Goal: Task Accomplishment & Management: Manage account settings

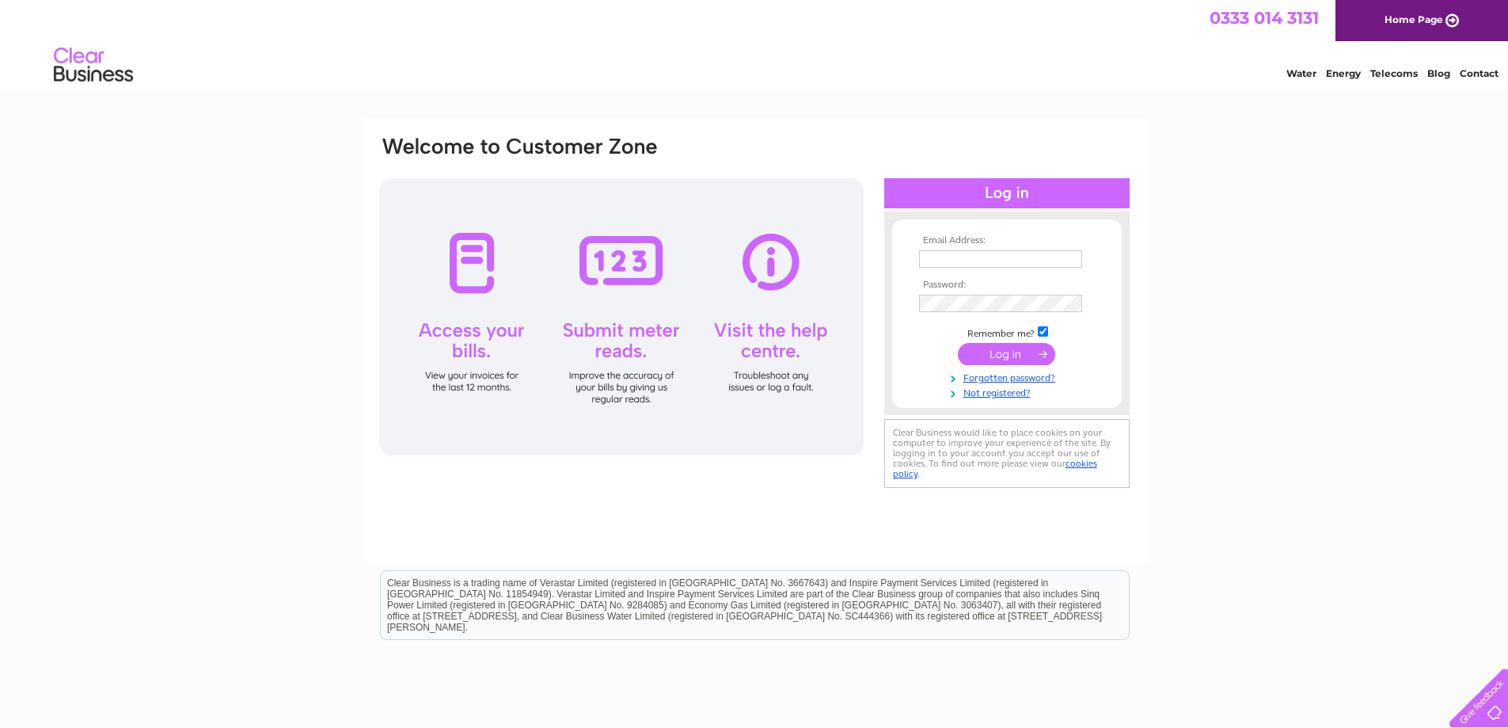
type input "[EMAIL_ADDRESS][DOMAIN_NAME]"
click at [1020, 355] on input "submit" at bounding box center [1006, 354] width 97 height 22
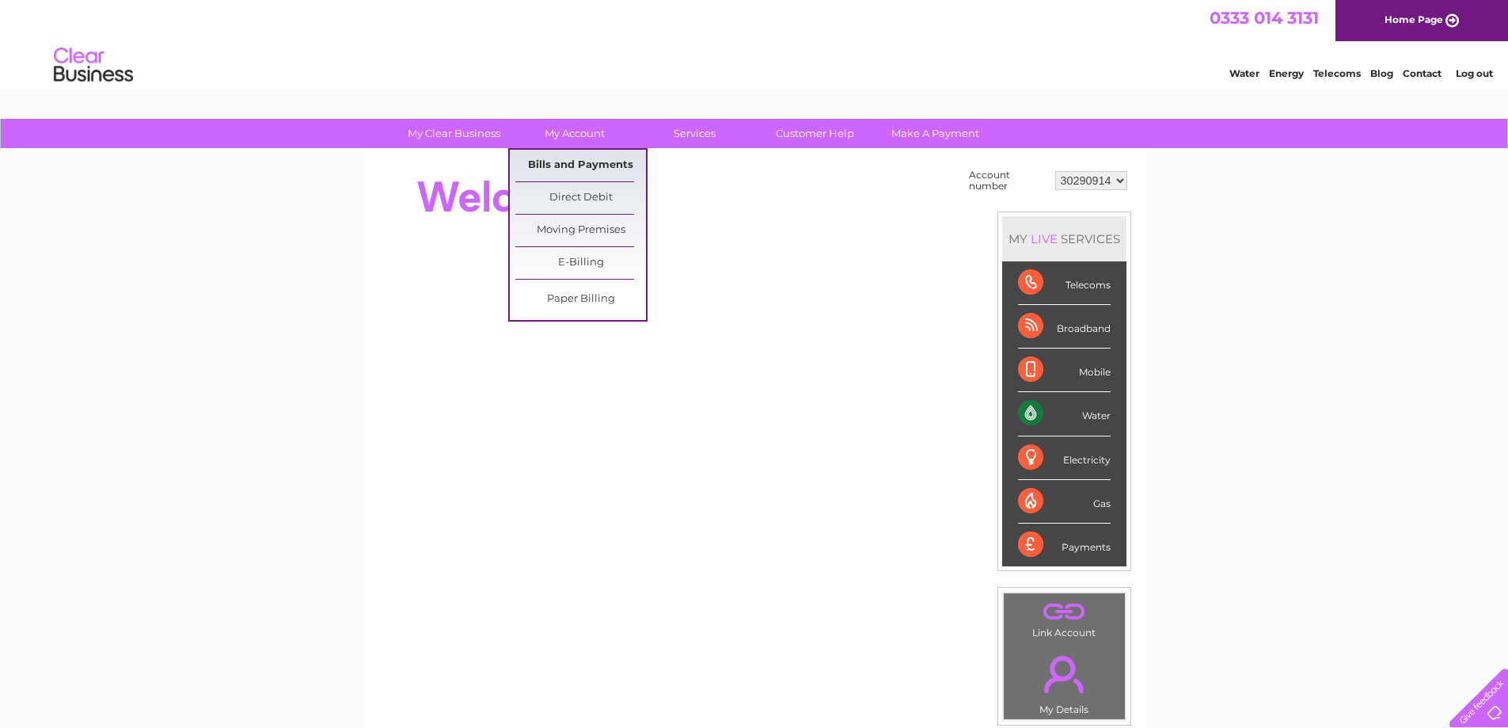
click at [594, 163] on link "Bills and Payments" at bounding box center [580, 166] width 131 height 32
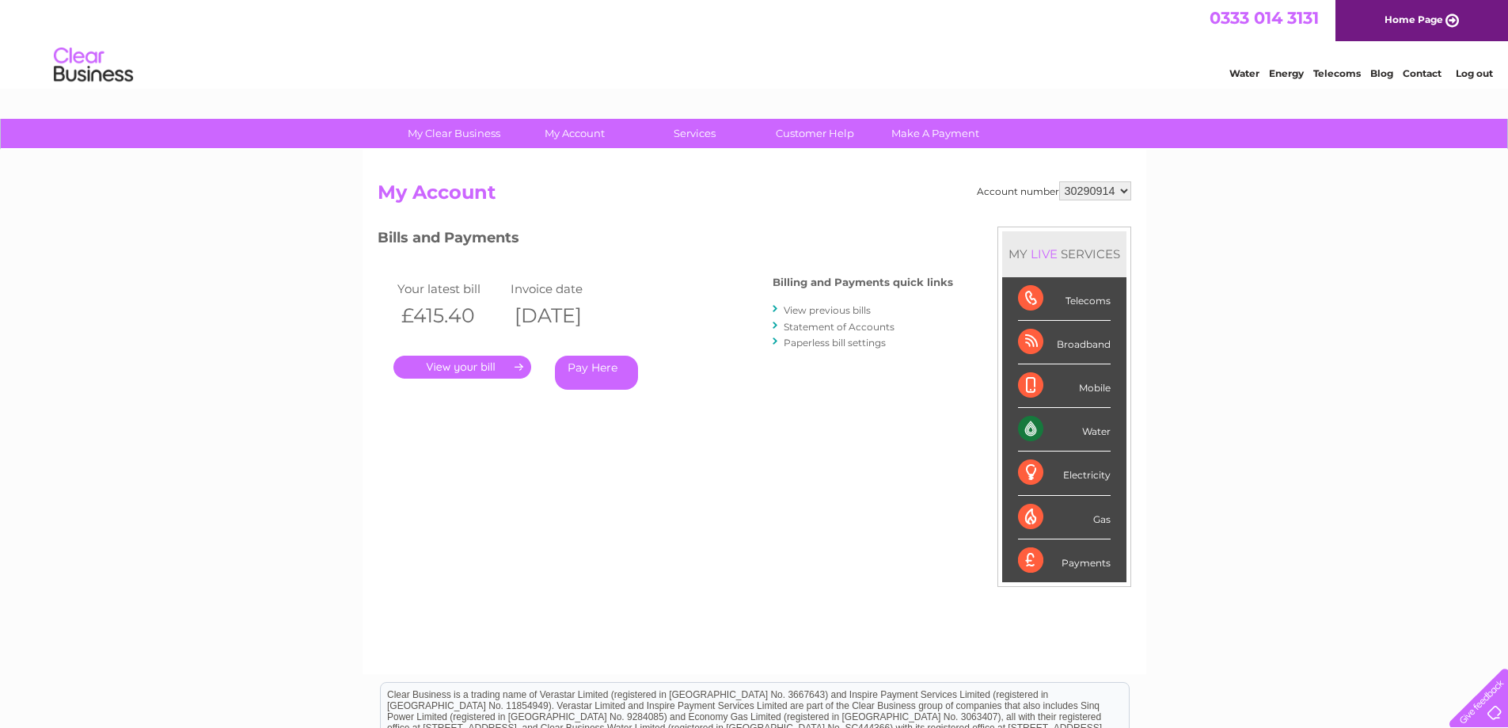
click at [479, 365] on link "." at bounding box center [462, 366] width 138 height 23
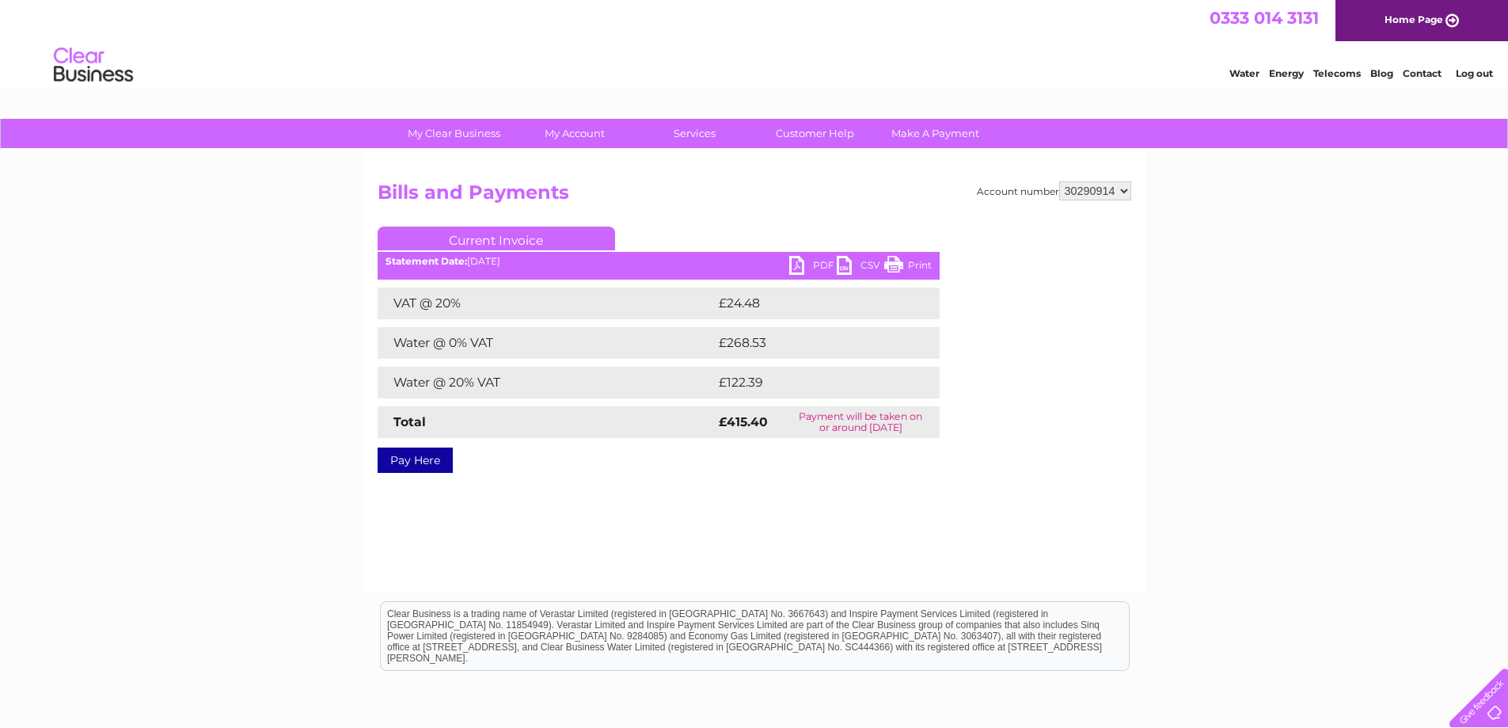
click at [801, 268] on link "PDF" at bounding box center [813, 267] width 48 height 23
